Goal: Transaction & Acquisition: Subscribe to service/newsletter

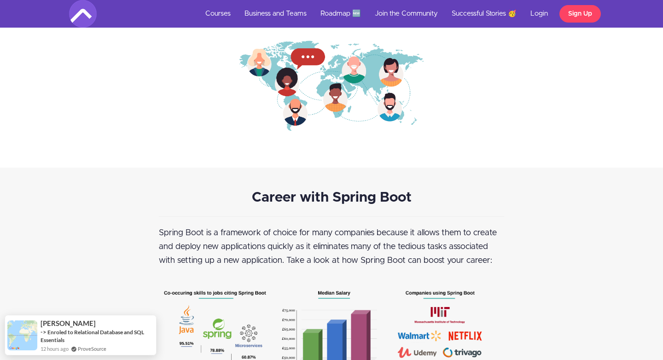
scroll to position [1098, 0]
click at [223, 13] on link "Courses" at bounding box center [218, 14] width 39 height 28
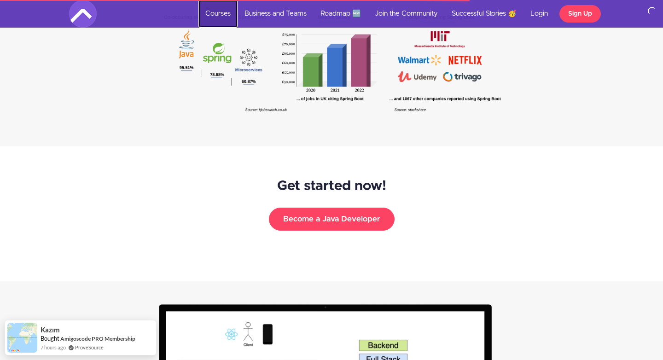
scroll to position [1408, 0]
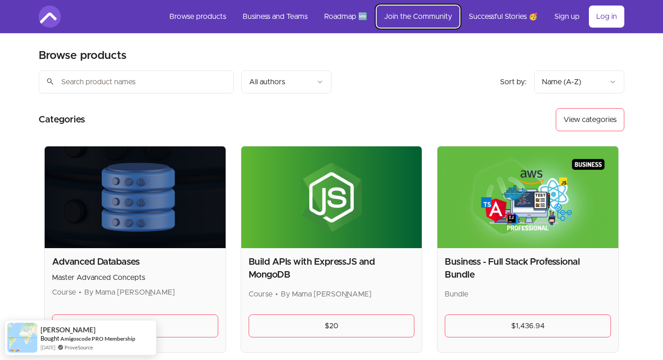
click at [429, 17] on link "Join the Community" at bounding box center [418, 17] width 83 height 22
